Goal: Task Accomplishment & Management: Use online tool/utility

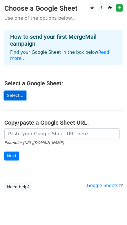
click at [17, 96] on link "Select..." at bounding box center [15, 95] width 22 height 9
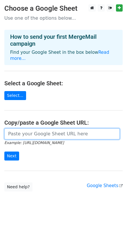
click at [36, 134] on input "url" at bounding box center [61, 134] width 115 height 11
click at [20, 134] on input "url" at bounding box center [61, 134] width 115 height 11
paste input "https://docs.google.com/spreadsheets/d/1nE5VWUs2LyipUZKdgFN1RlIMWKhspBqD2lq-G6p…"
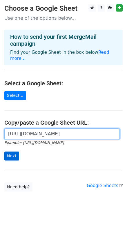
type input "https://docs.google.com/spreadsheets/d/1nE5VWUs2LyipUZKdgFN1RlIMWKhspBqD2lq-G6p…"
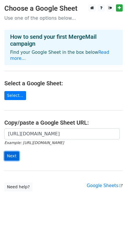
click at [18, 160] on input "Next" at bounding box center [11, 156] width 15 height 9
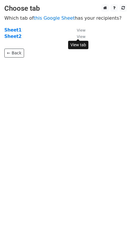
click at [84, 36] on small "View" at bounding box center [81, 36] width 9 height 4
click at [10, 36] on strong "Sheet2" at bounding box center [12, 36] width 17 height 5
click at [12, 38] on strong "Sheet2" at bounding box center [12, 36] width 17 height 5
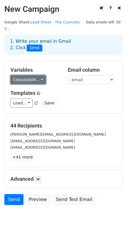
click at [34, 76] on link "Copy/paste..." at bounding box center [27, 79] width 35 height 9
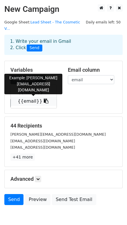
click at [30, 97] on link "{{email}}" at bounding box center [34, 101] width 46 height 9
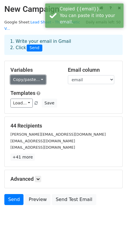
click at [38, 75] on link "Copy/paste..." at bounding box center [27, 79] width 35 height 9
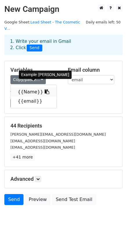
click at [32, 87] on link "{{Name}}" at bounding box center [34, 91] width 46 height 9
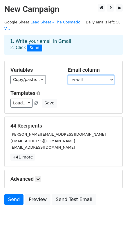
click at [81, 75] on select "Name email" at bounding box center [91, 79] width 46 height 9
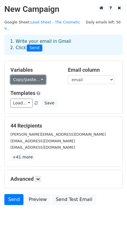
click at [34, 75] on link "Copy/paste..." at bounding box center [27, 79] width 35 height 9
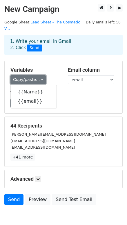
click at [34, 75] on link "Copy/paste..." at bounding box center [27, 79] width 35 height 9
